Goal: Task Accomplishment & Management: Manage account settings

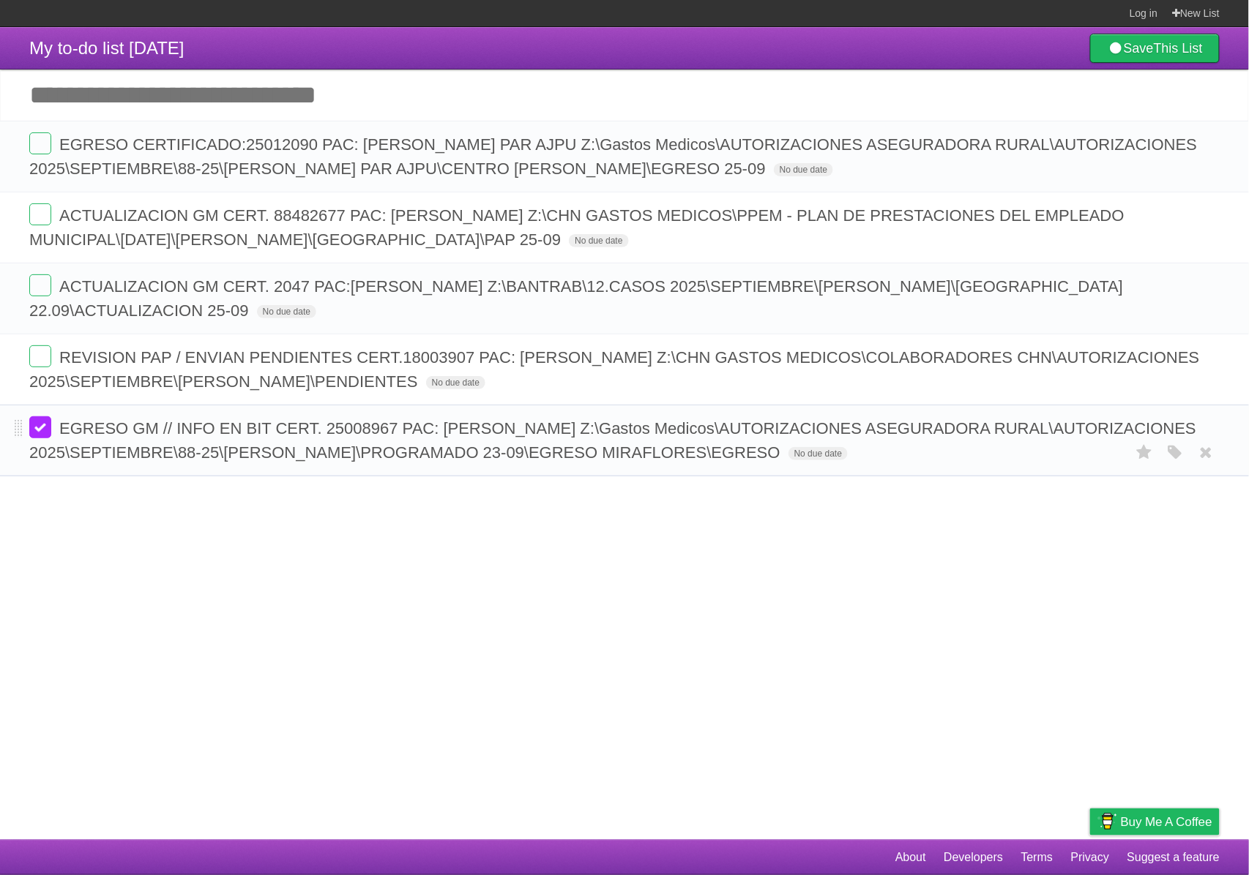
click at [47, 434] on label at bounding box center [40, 428] width 22 height 22
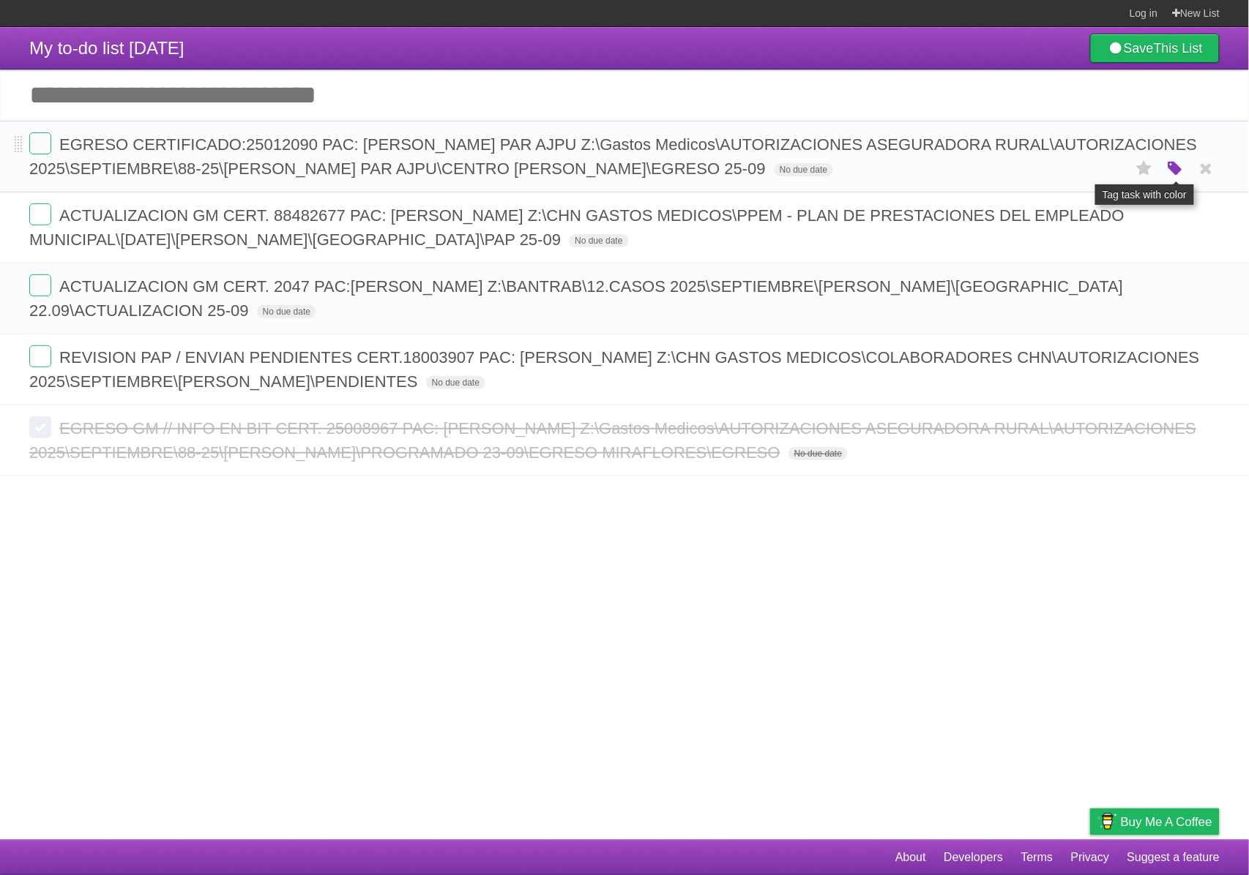
click at [1178, 171] on icon "button" at bounding box center [1175, 169] width 20 height 19
click at [1091, 170] on label "Purple" at bounding box center [1091, 168] width 16 height 16
